Goal: Information Seeking & Learning: Learn about a topic

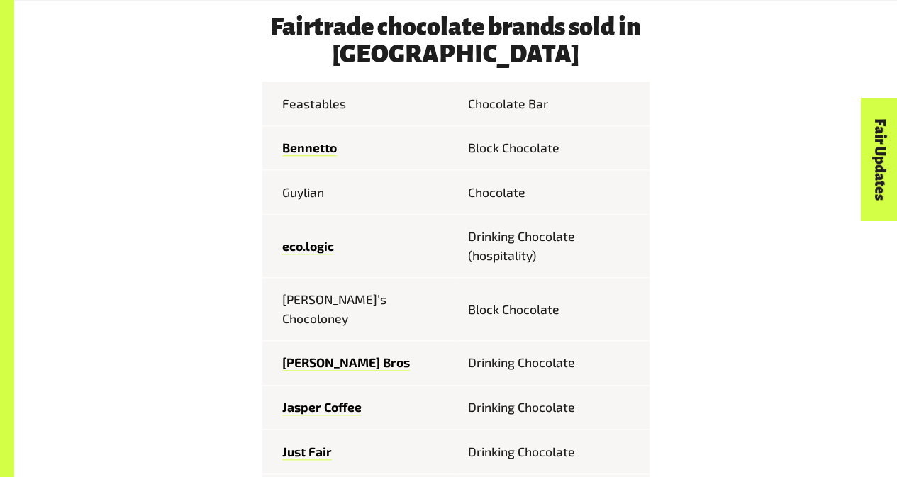
scroll to position [649, 0]
click at [350, 138] on td "Bennetto" at bounding box center [359, 148] width 194 height 45
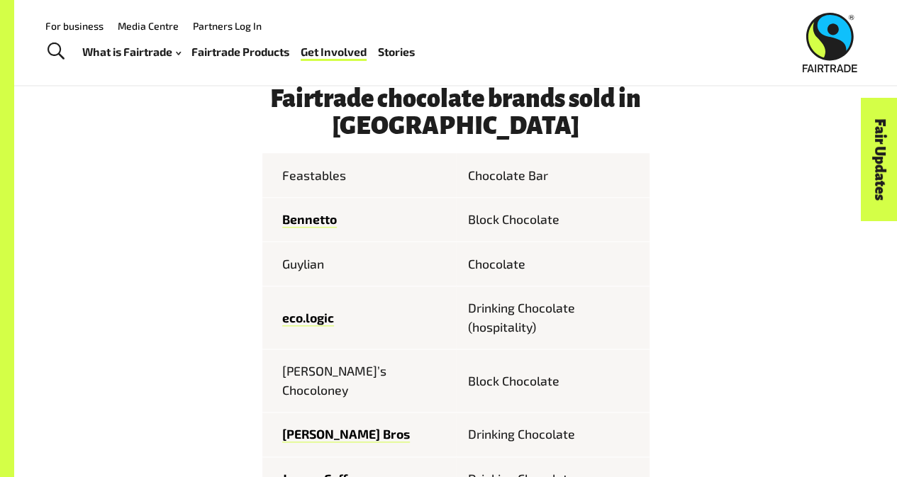
scroll to position [576, 0]
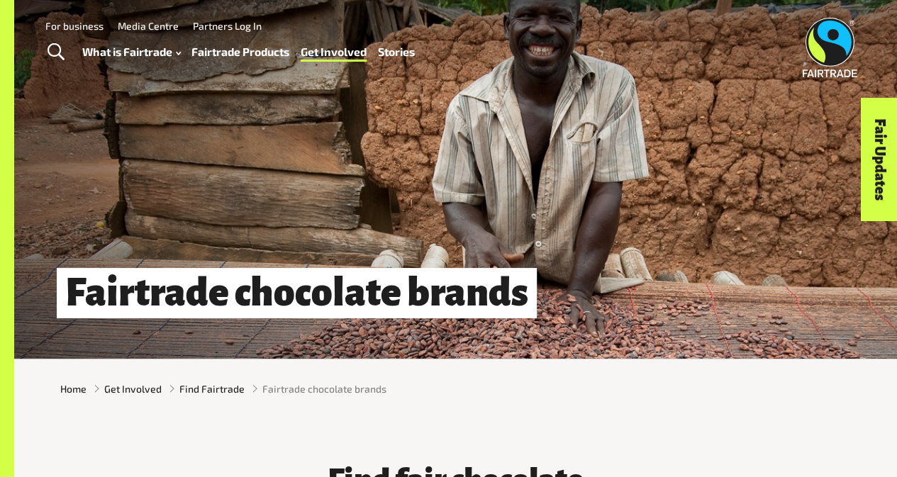
click at [265, 59] on link "Fairtrade Products" at bounding box center [240, 52] width 98 height 20
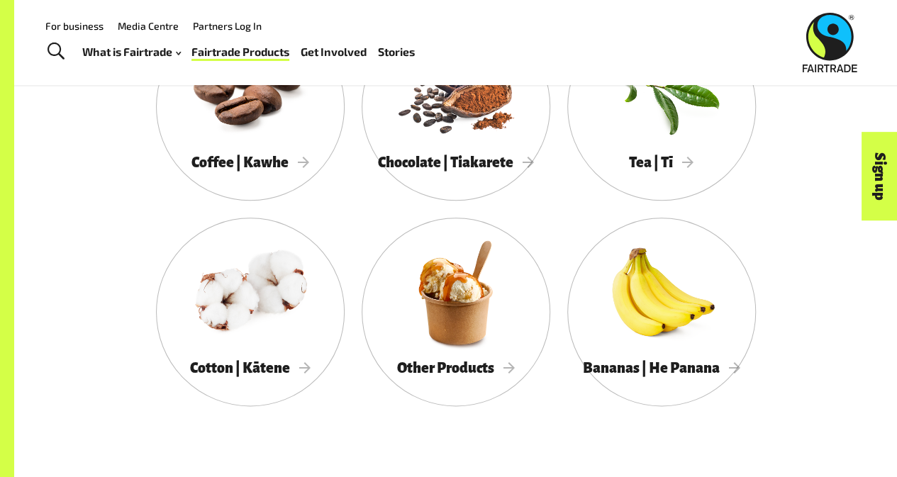
scroll to position [761, 0]
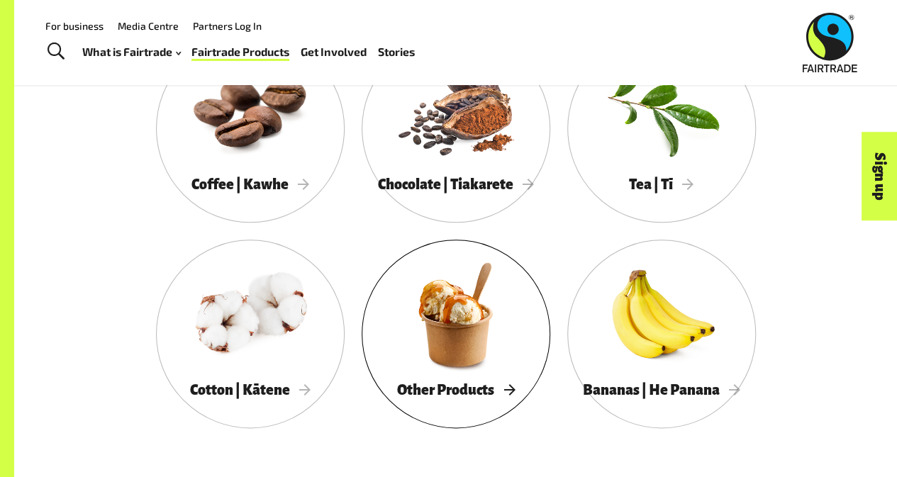
click at [434, 343] on div at bounding box center [456, 314] width 189 height 123
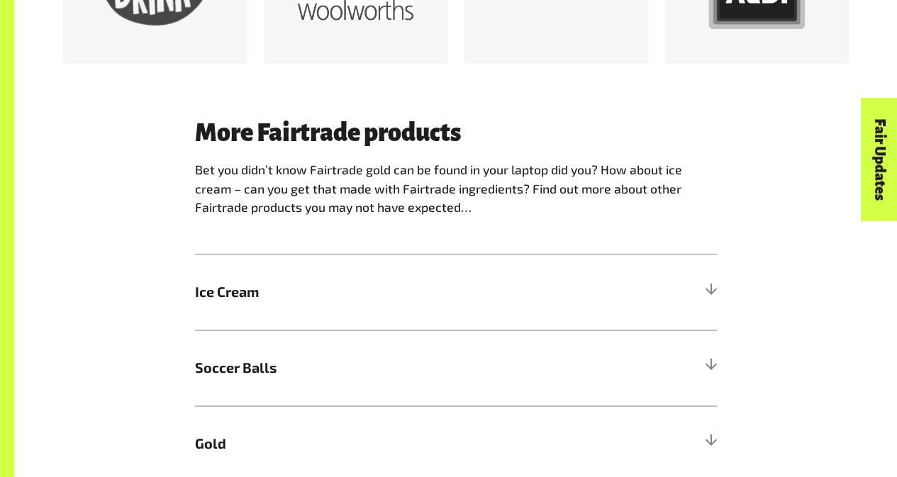
scroll to position [1062, 0]
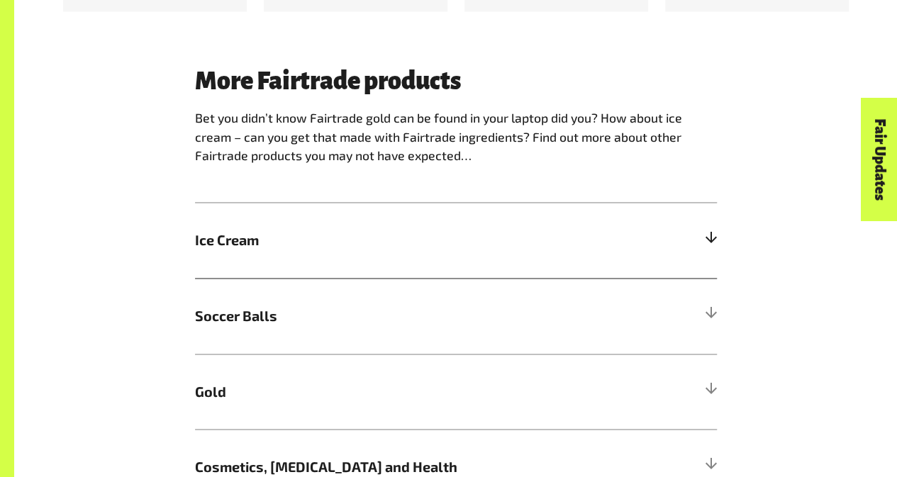
click at [683, 259] on h5 "Ice Cream" at bounding box center [456, 241] width 522 height 76
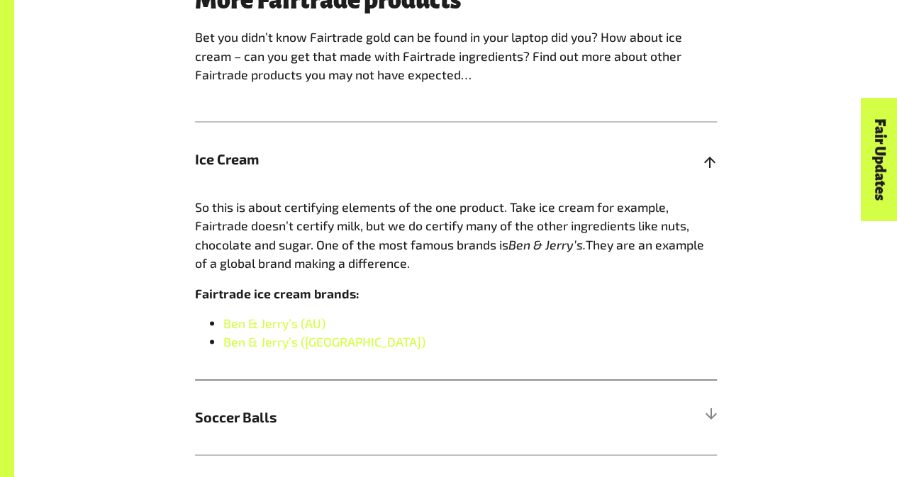
scroll to position [1149, 0]
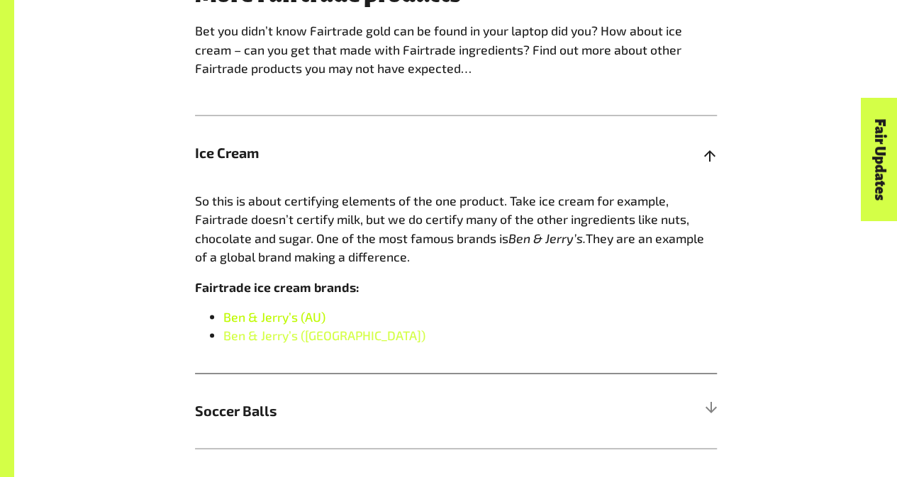
click at [282, 324] on link "Ben & Jerry’s (AU)" at bounding box center [274, 317] width 102 height 16
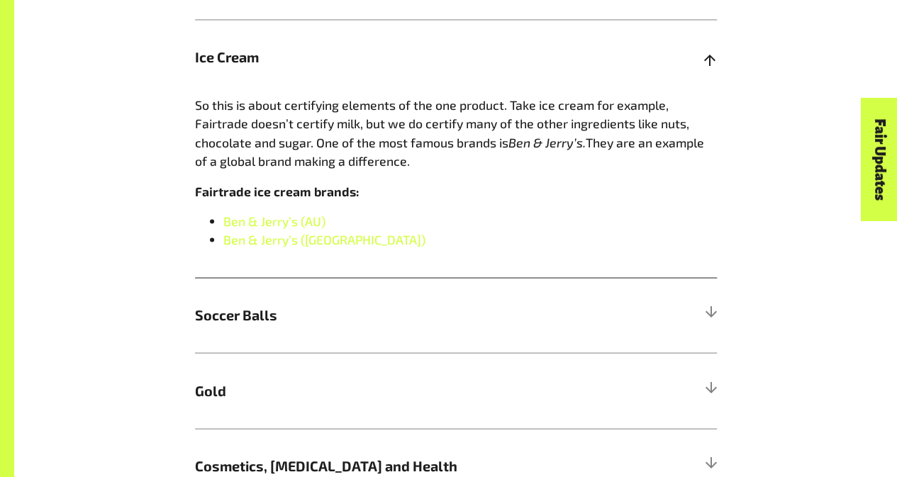
scroll to position [1249, 0]
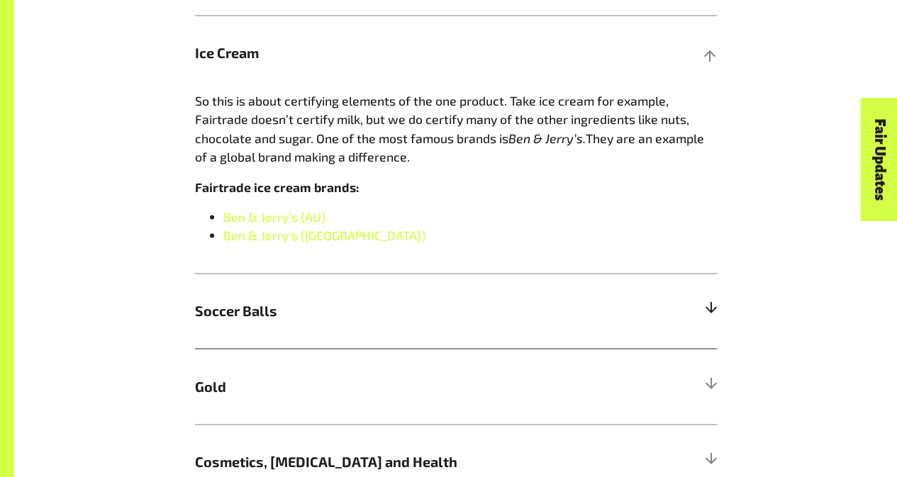
click at [691, 307] on h5 "Soccer Balls" at bounding box center [456, 311] width 522 height 76
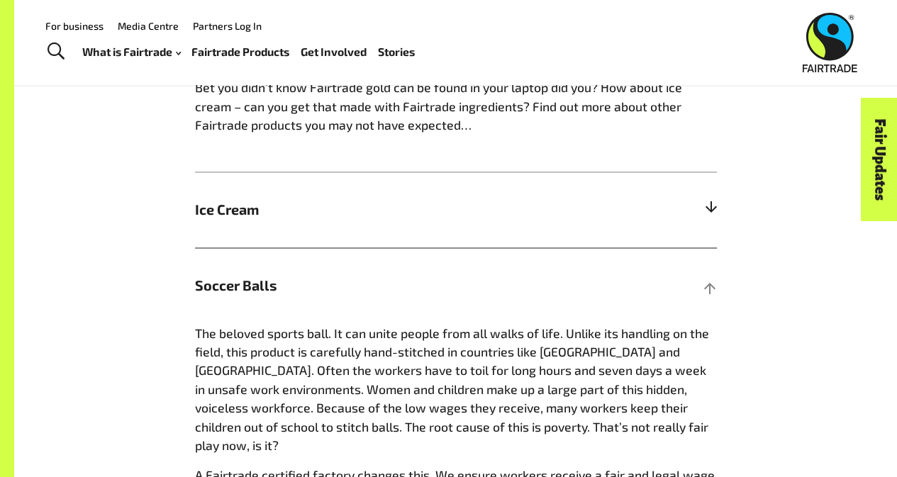
scroll to position [1091, 0]
click at [626, 205] on h5 "Ice Cream" at bounding box center [456, 211] width 522 height 76
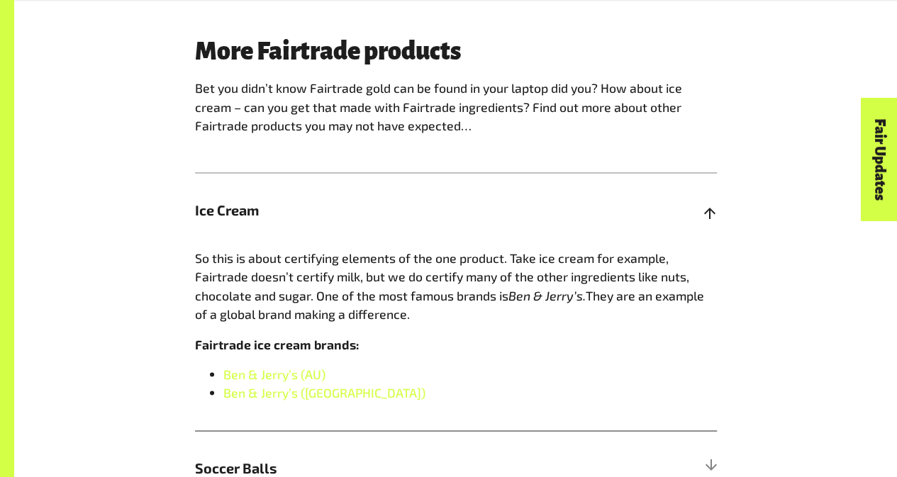
scroll to position [1107, 0]
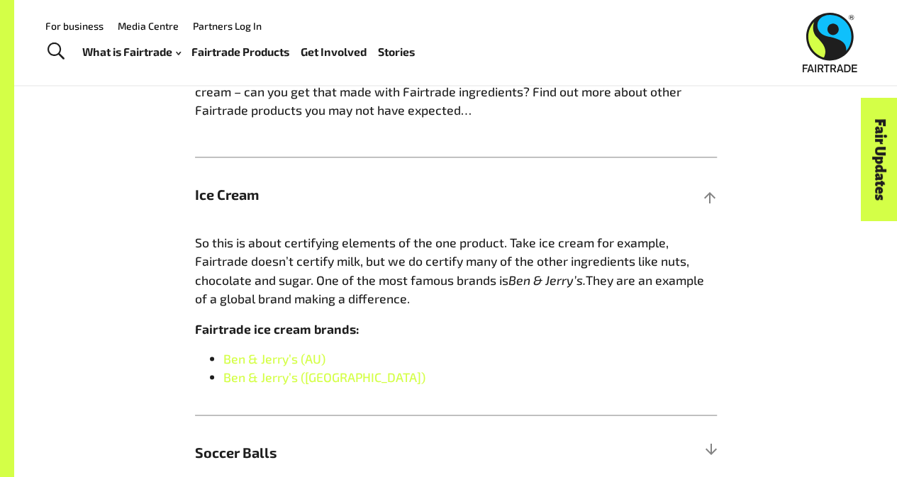
click at [230, 50] on link "Fairtrade Products" at bounding box center [240, 52] width 98 height 20
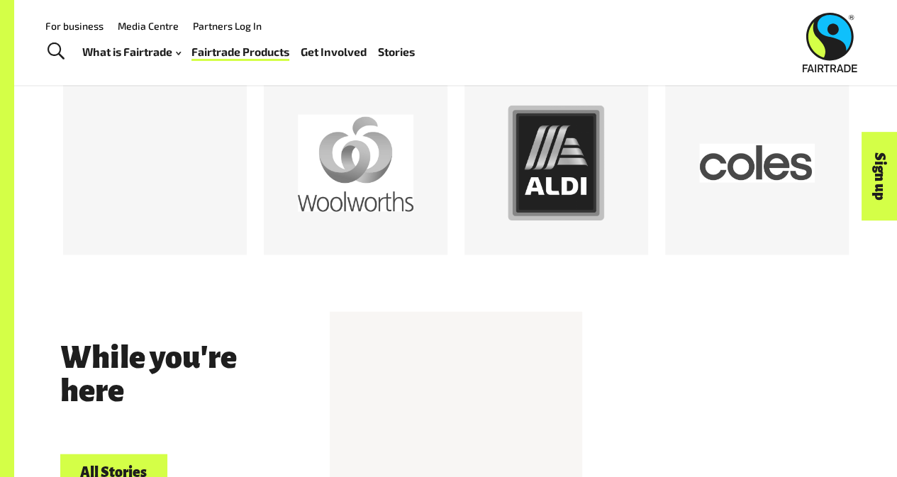
scroll to position [1434, 0]
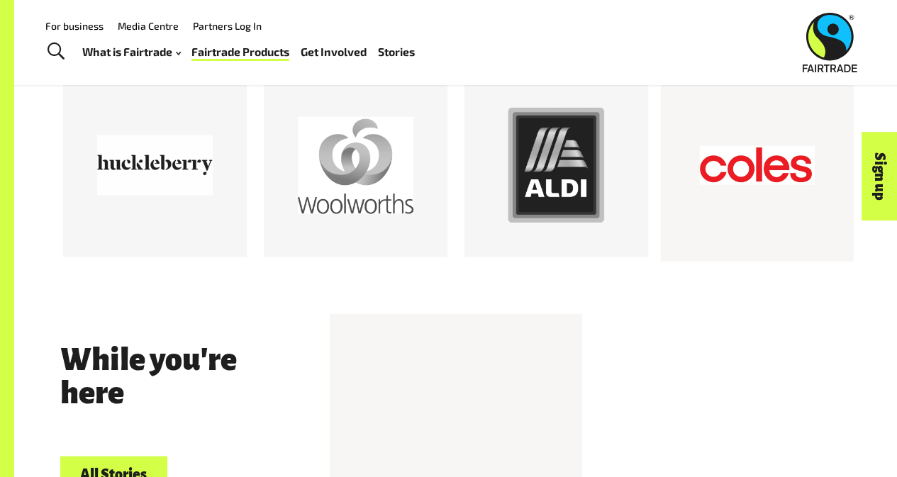
click at [733, 189] on div at bounding box center [757, 167] width 116 height 116
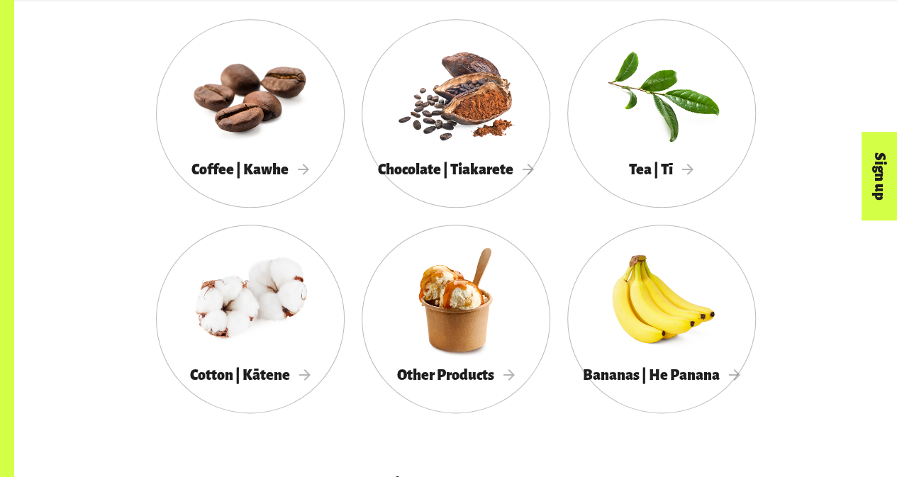
scroll to position [788, 0]
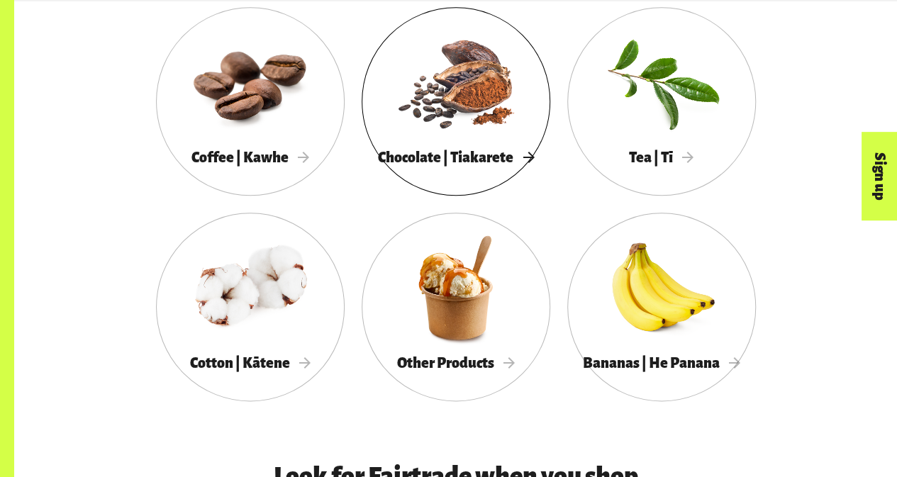
click at [414, 158] on span "Chocolate | Tiakarete" at bounding box center [456, 158] width 156 height 16
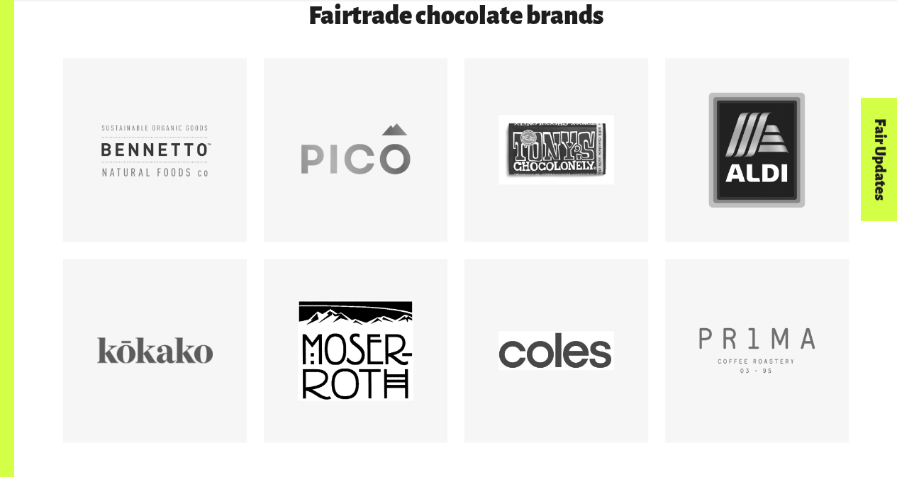
scroll to position [802, 0]
